Goal: Task Accomplishment & Management: Manage account settings

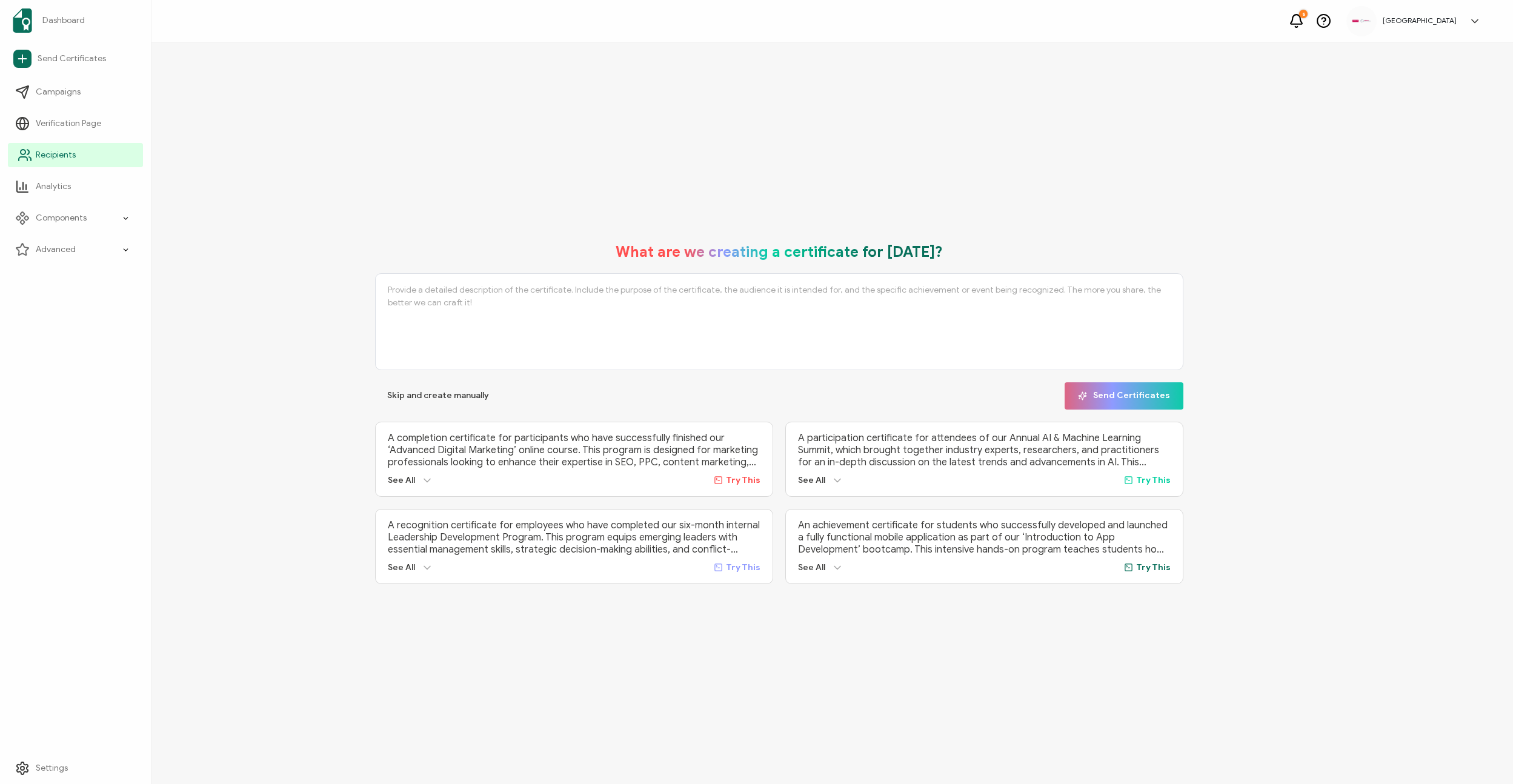
click at [72, 161] on span "Recipients" at bounding box center [56, 155] width 40 height 13
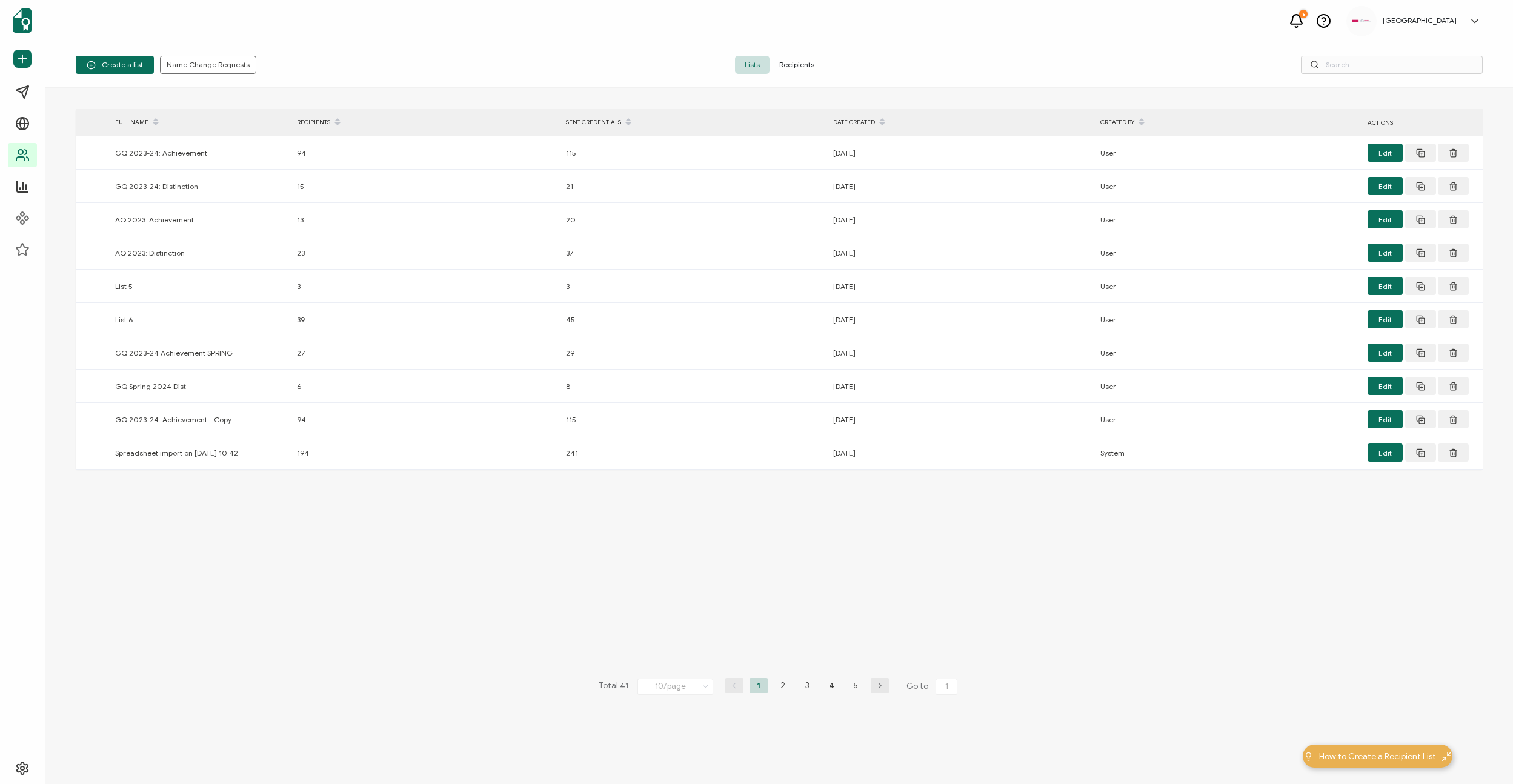
drag, startPoint x: 803, startPoint y: 66, endPoint x: 806, endPoint y: 82, distance: 16.3
click at [803, 66] on span "Recipients" at bounding box center [796, 64] width 55 height 18
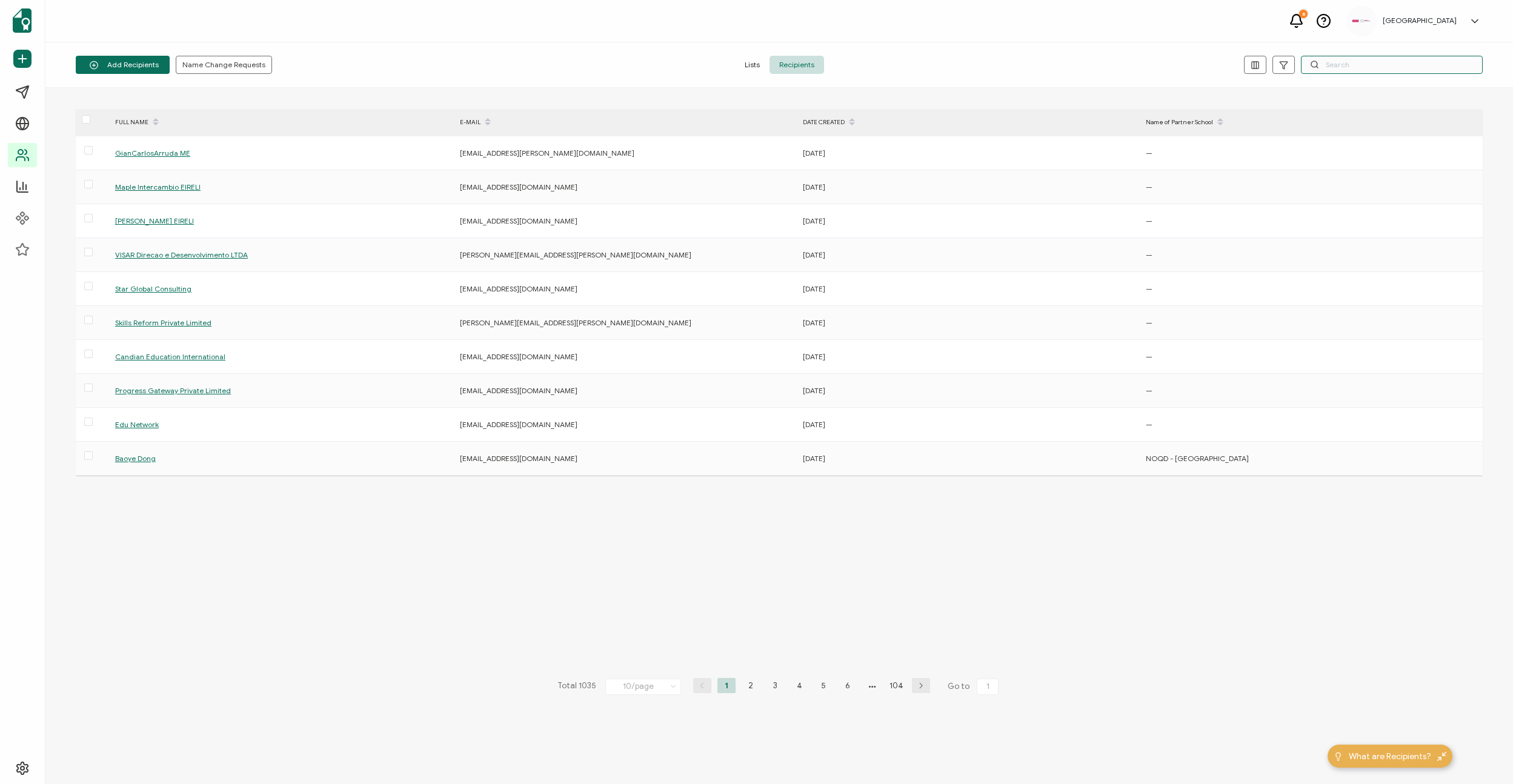
click at [1347, 63] on input "text" at bounding box center [1392, 64] width 182 height 18
paste input "[EMAIL_ADDRESS][DOMAIN_NAME]"
type input "[EMAIL_ADDRESS][DOMAIN_NAME]"
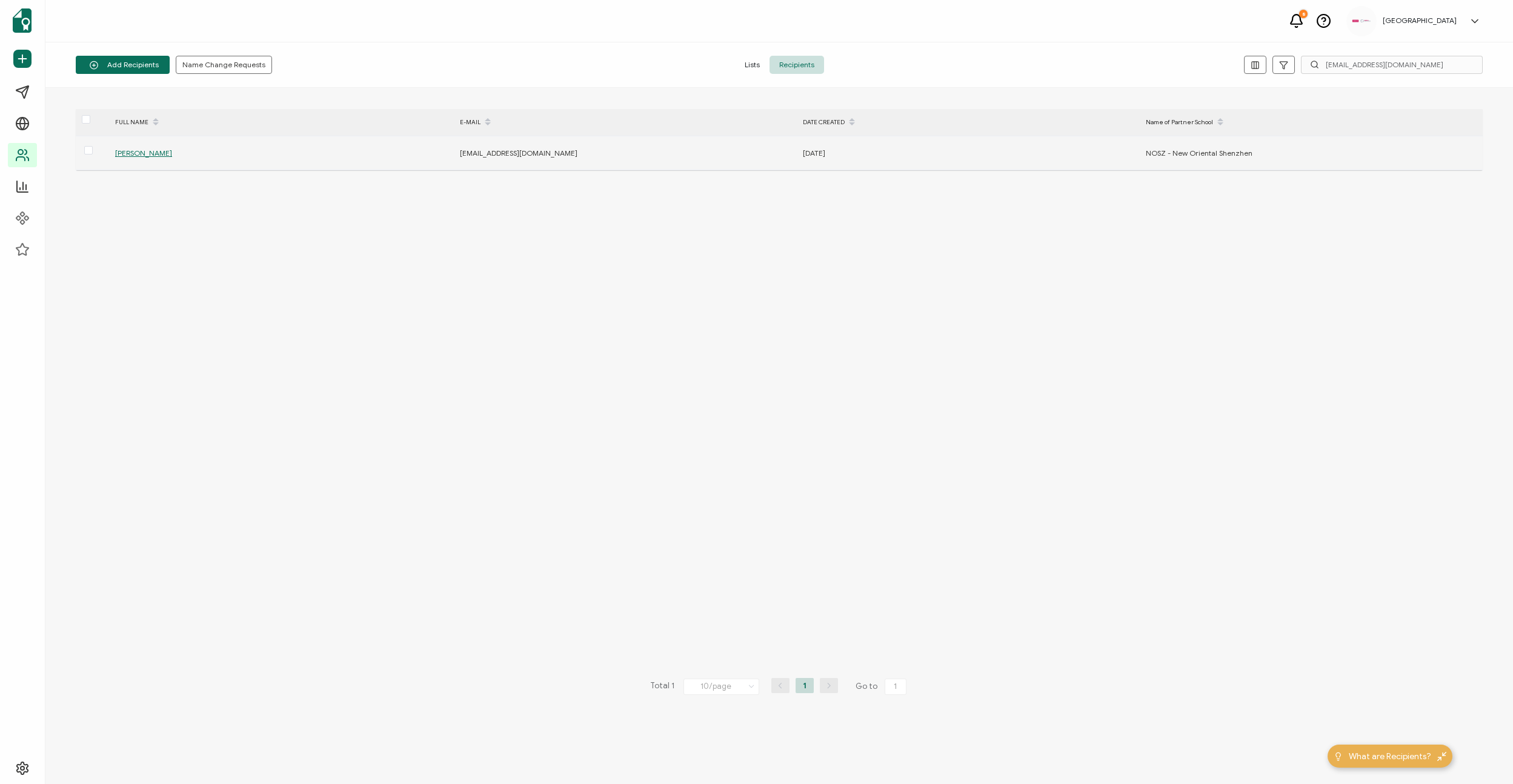
click at [129, 153] on span "[PERSON_NAME]" at bounding box center [143, 152] width 57 height 9
